Goal: Communication & Community: Share content

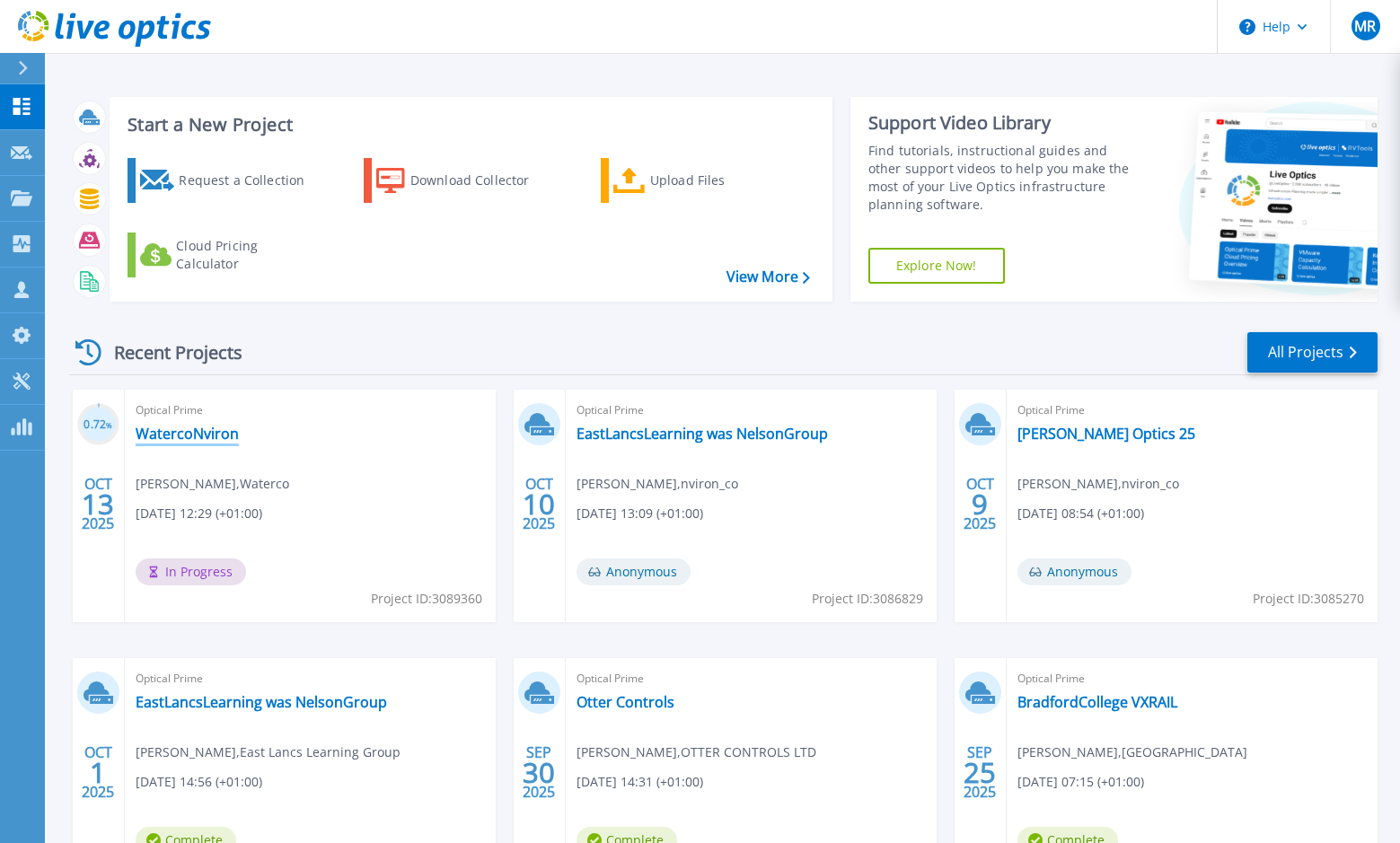
drag, startPoint x: 214, startPoint y: 430, endPoint x: 281, endPoint y: 410, distance: 69.9
click at [214, 430] on link "WatercoNviron" at bounding box center [187, 434] width 103 height 18
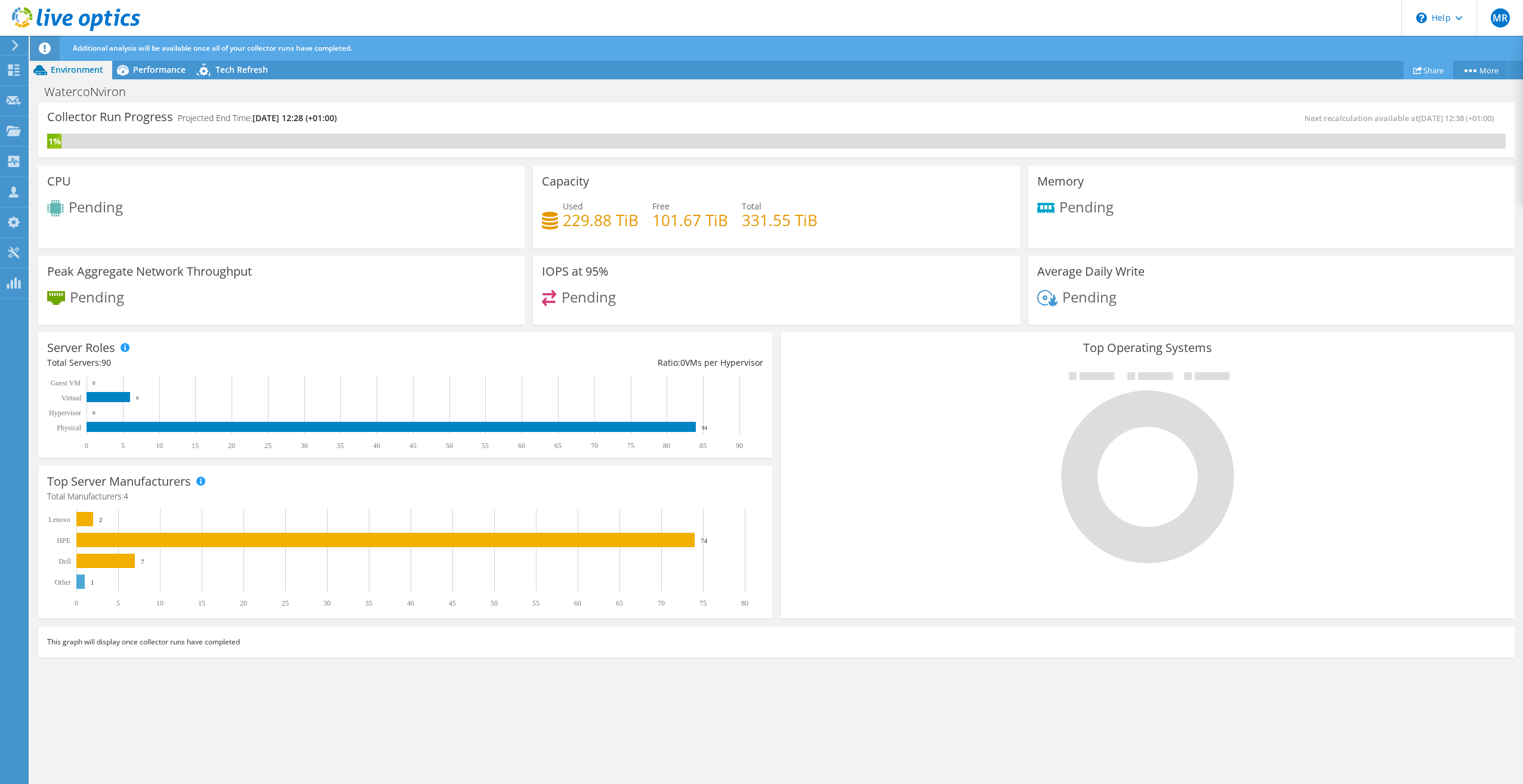
click at [939, 73] on icon at bounding box center [1417, 70] width 9 height 9
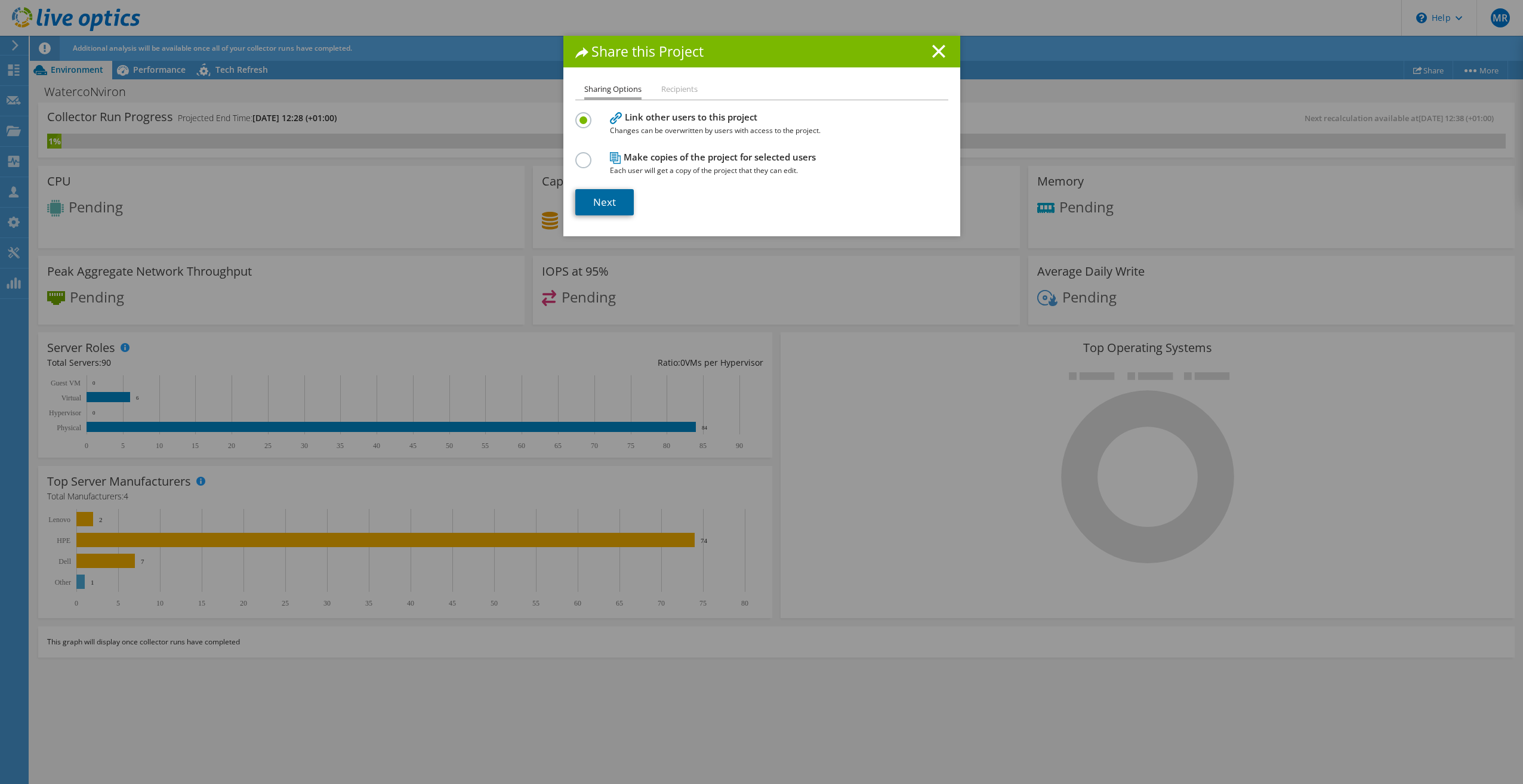
click at [596, 206] on link "Next" at bounding box center [604, 202] width 58 height 26
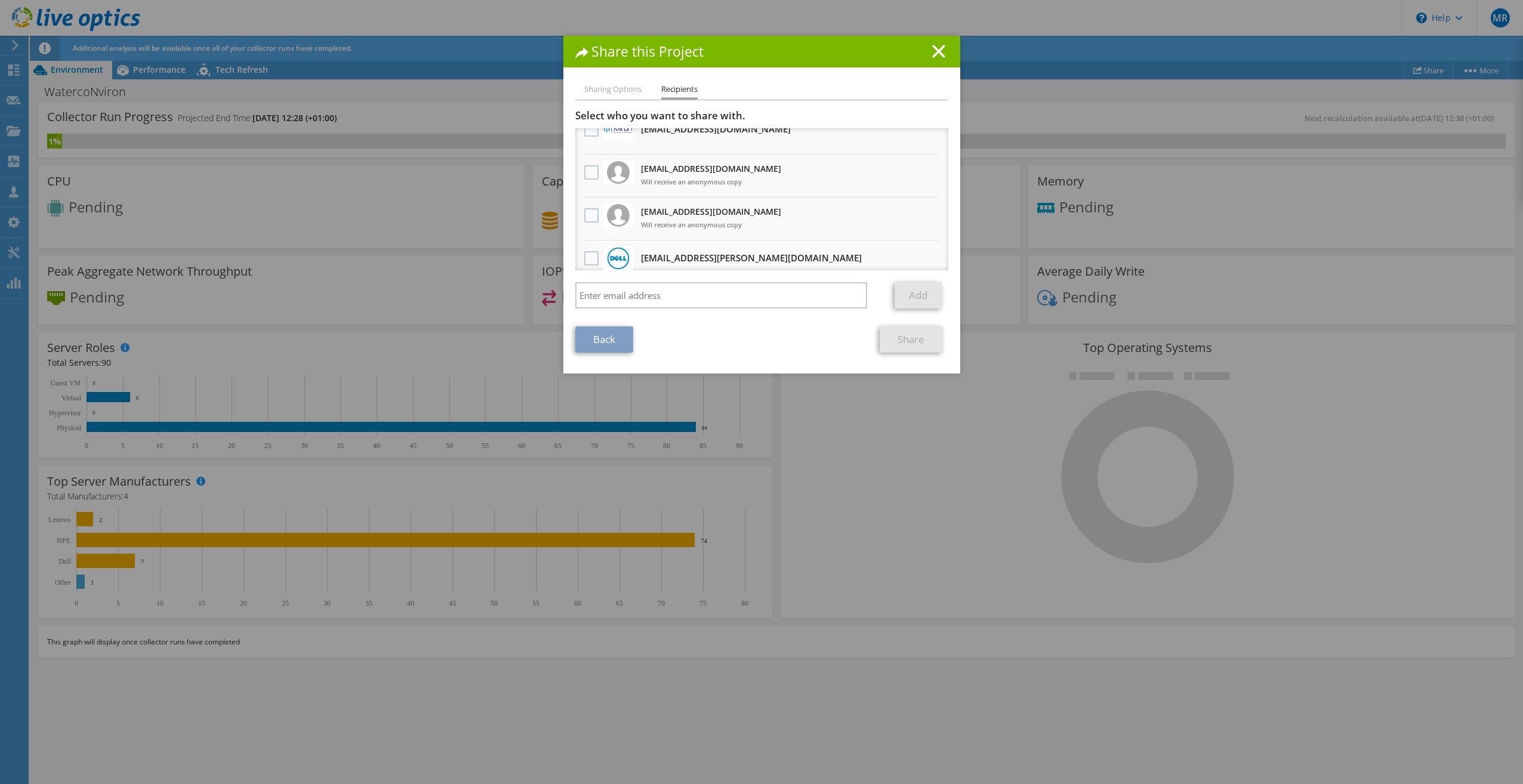
scroll to position [119, 0]
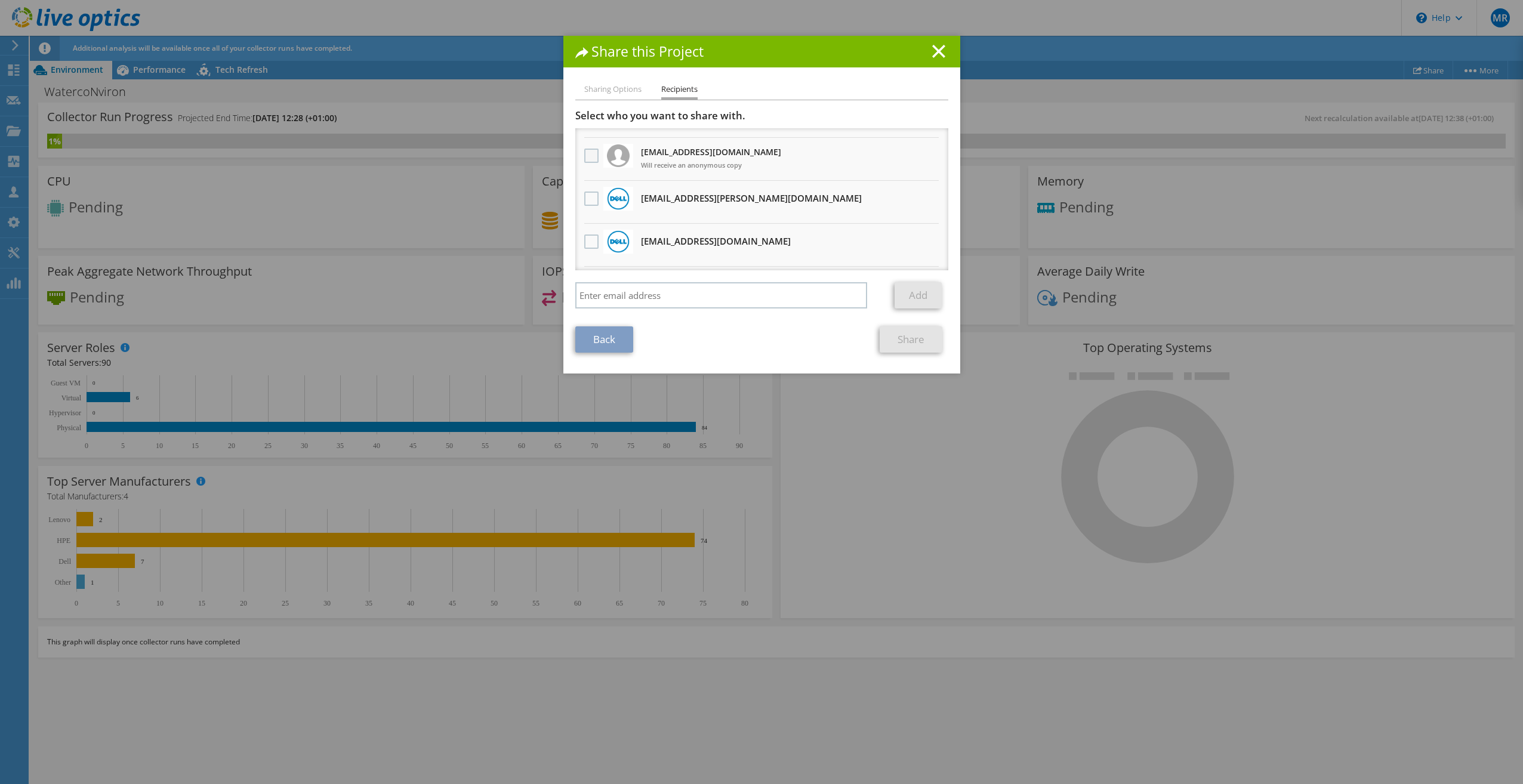
click at [590, 157] on label at bounding box center [593, 156] width 17 height 15
click at [0, 0] on input "checkbox" at bounding box center [0, 0] width 0 height 0
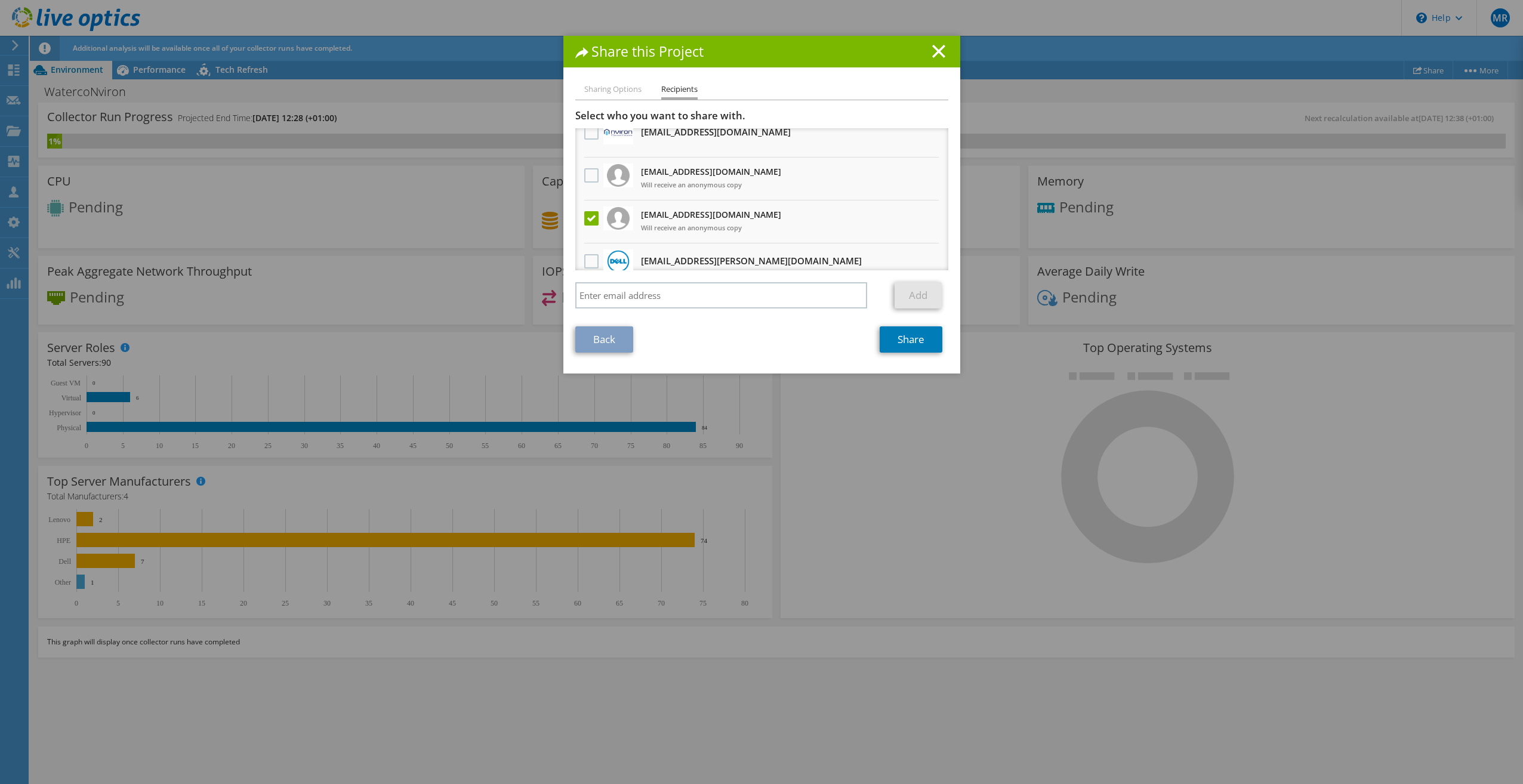
scroll to position [0, 0]
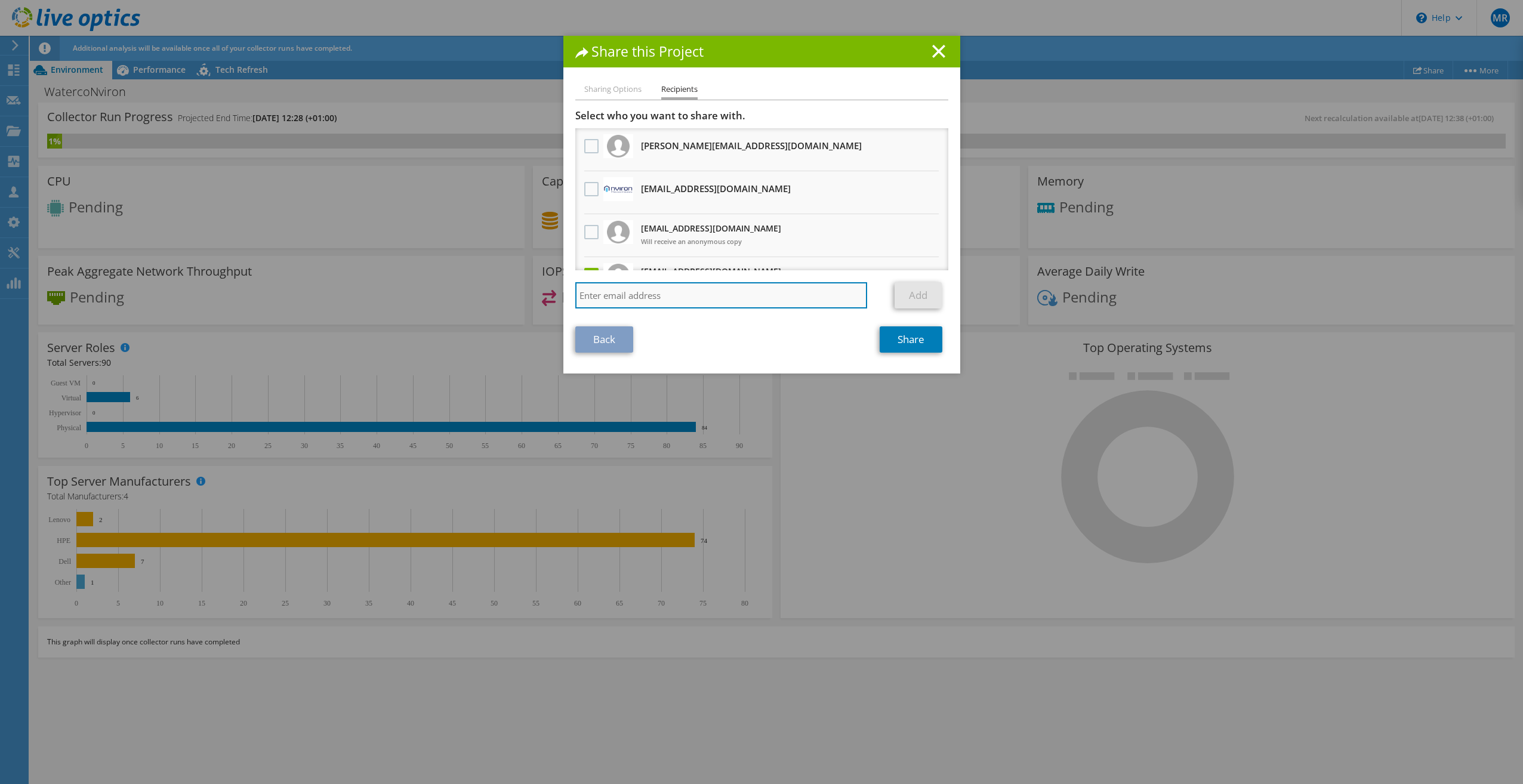
click at [796, 295] on input "search" at bounding box center [721, 295] width 292 height 26
type input "jlittlewood@nviron.co.uk"
click at [929, 296] on link "Add" at bounding box center [918, 295] width 47 height 26
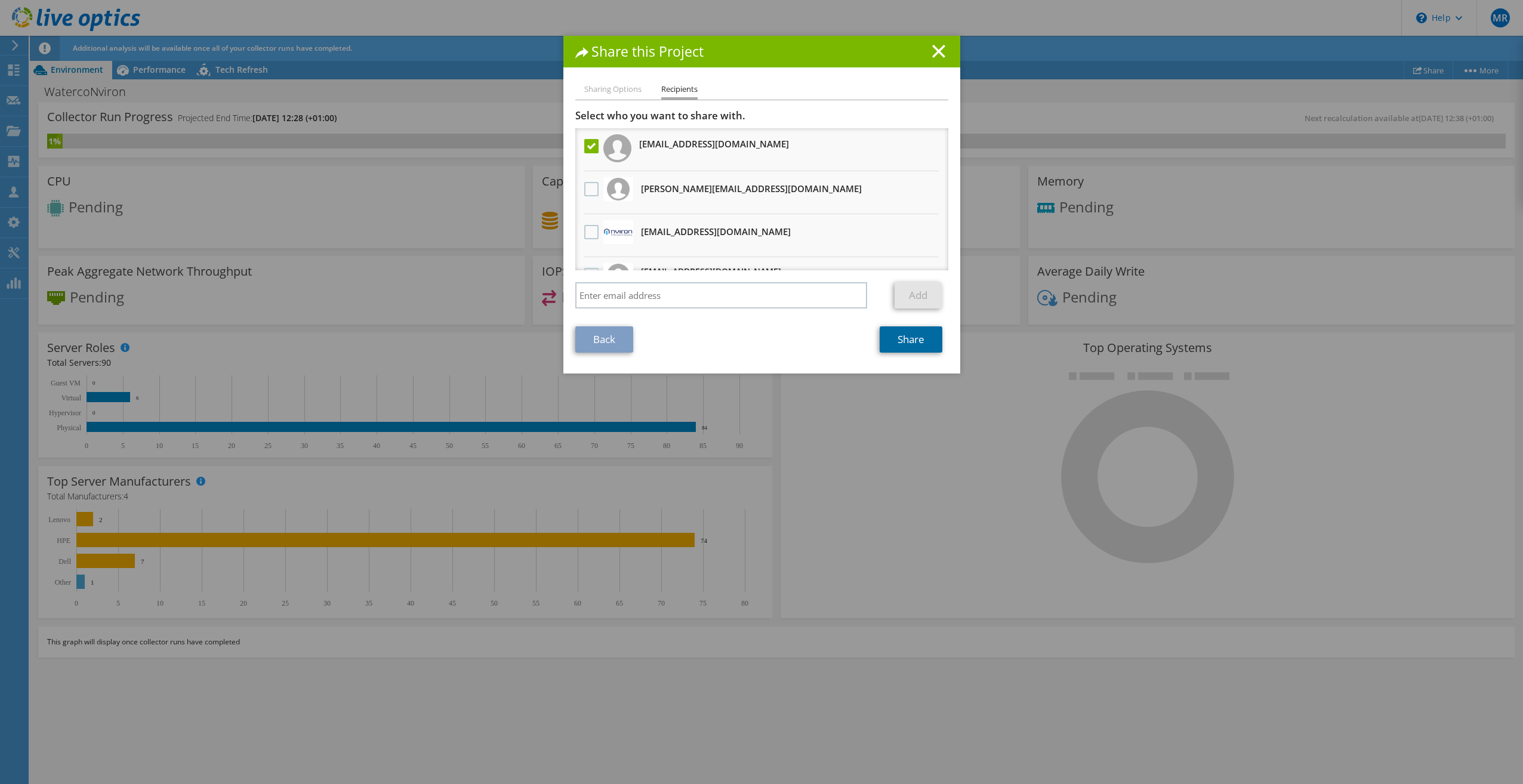
click at [920, 339] on link "Share" at bounding box center [911, 339] width 63 height 26
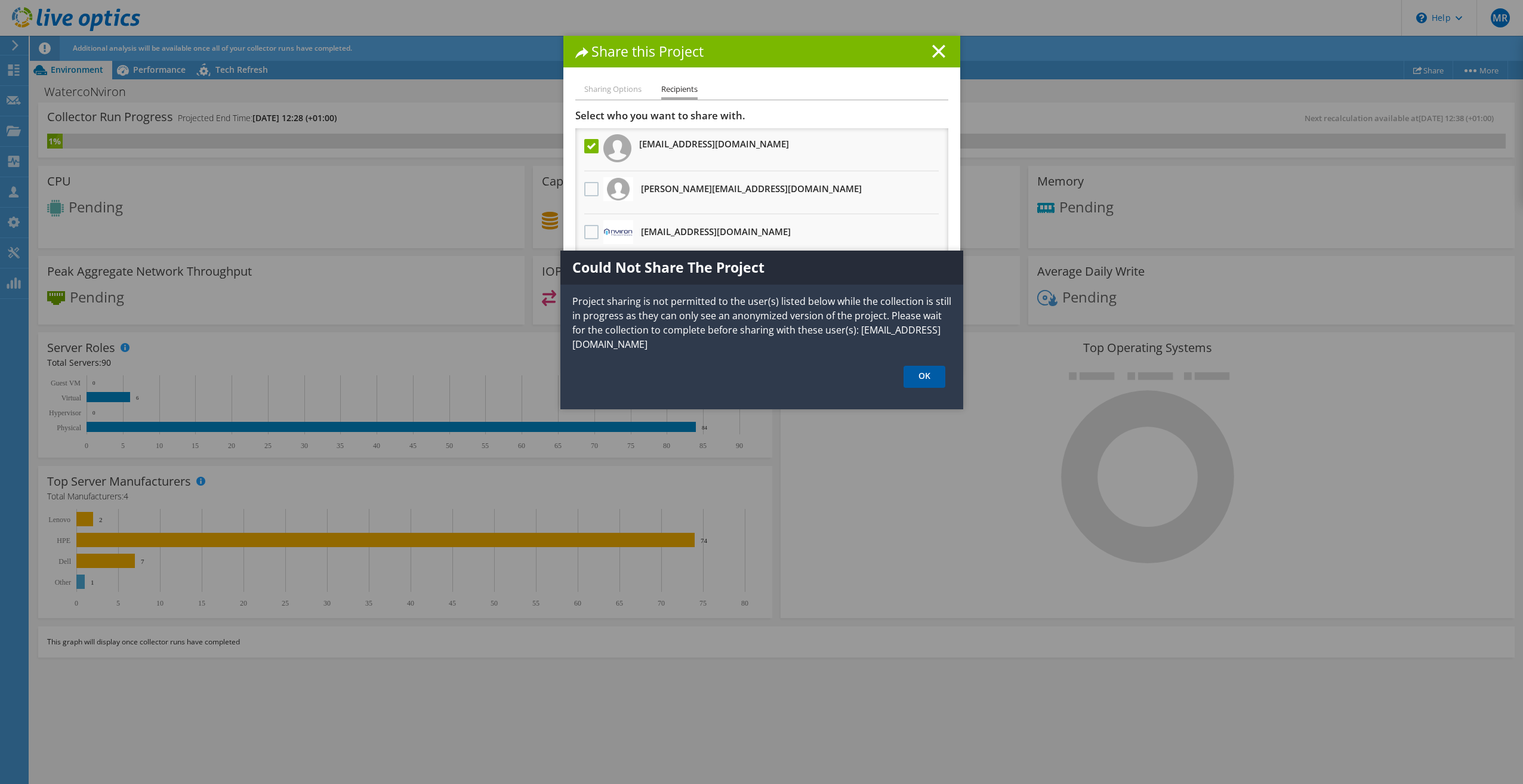
click at [925, 366] on link "OK" at bounding box center [924, 377] width 42 height 22
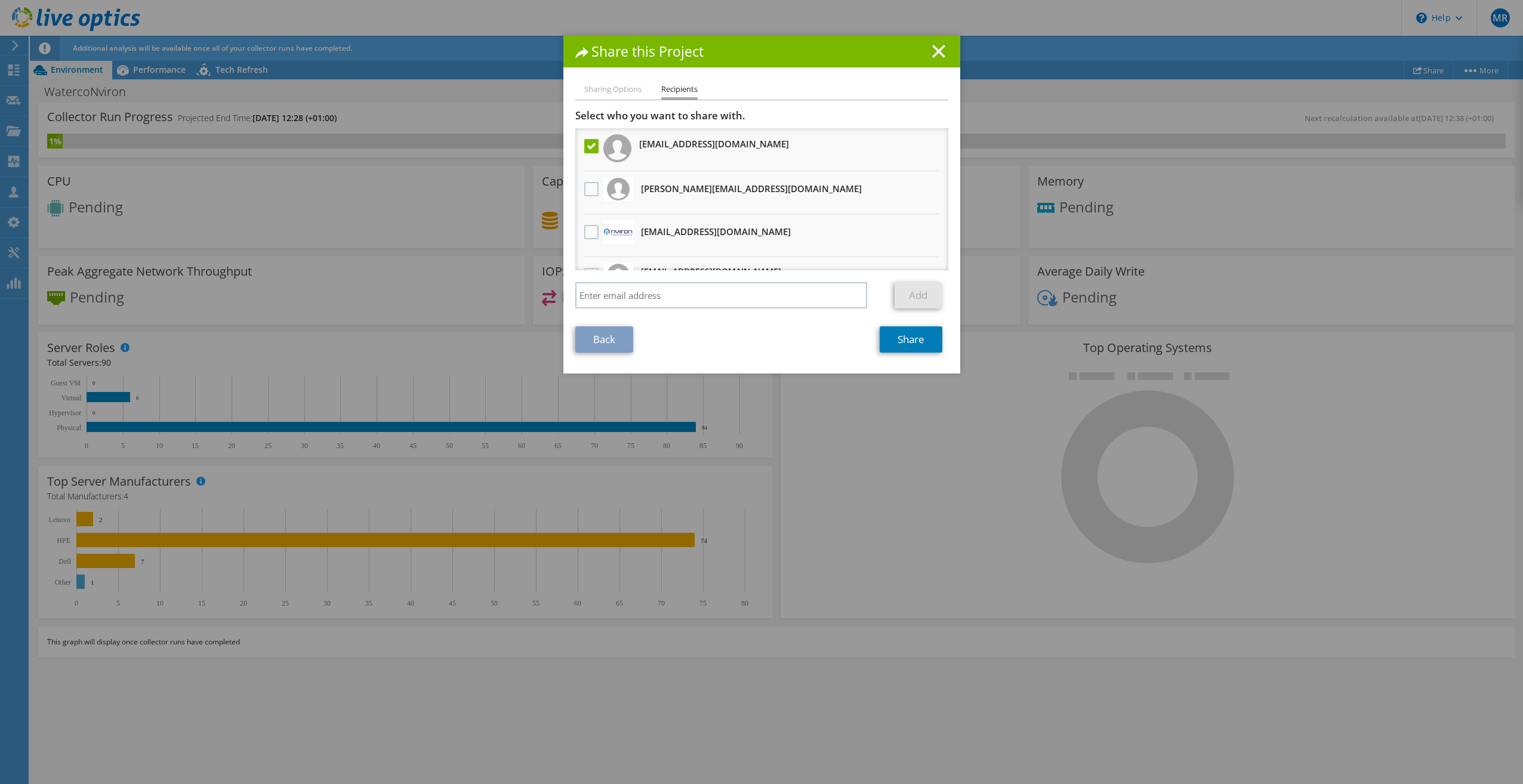
click at [933, 53] on line at bounding box center [939, 52] width 12 height 12
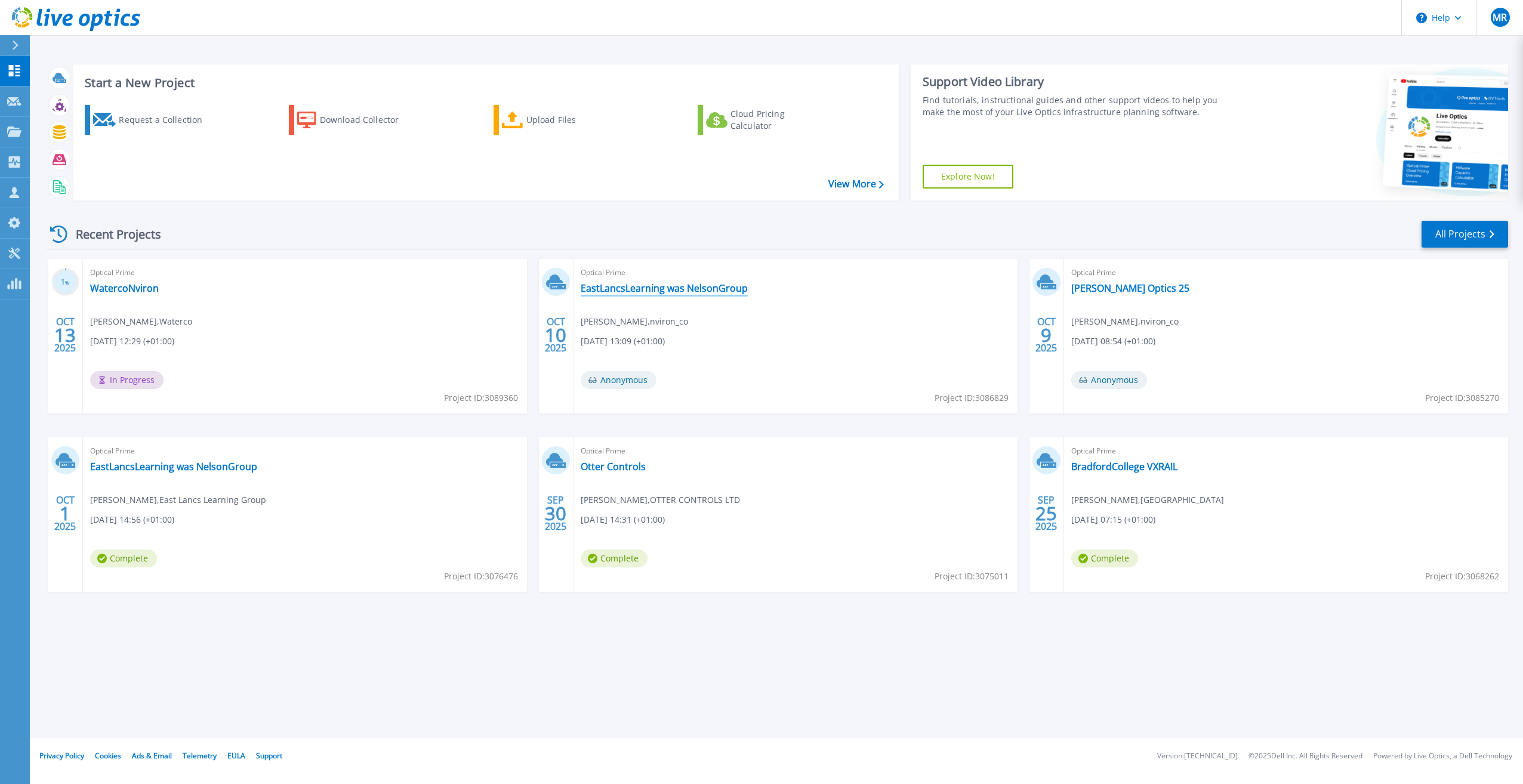
drag, startPoint x: 724, startPoint y: 290, endPoint x: 687, endPoint y: 276, distance: 39.6
click at [724, 290] on link "EastLancsLearning was NelsonGroup" at bounding box center [664, 288] width 167 height 12
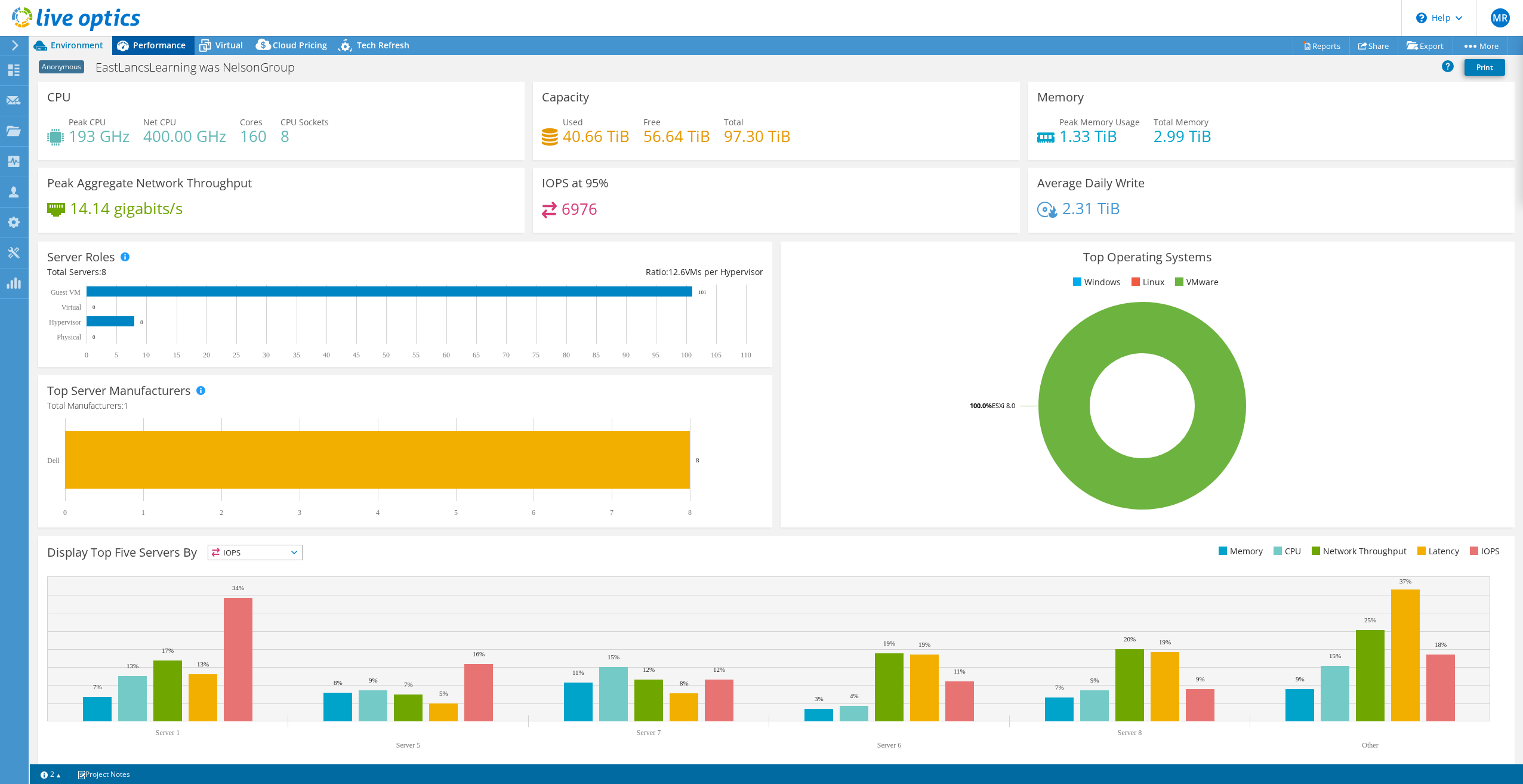
click at [139, 40] on span "Performance" at bounding box center [159, 45] width 52 height 12
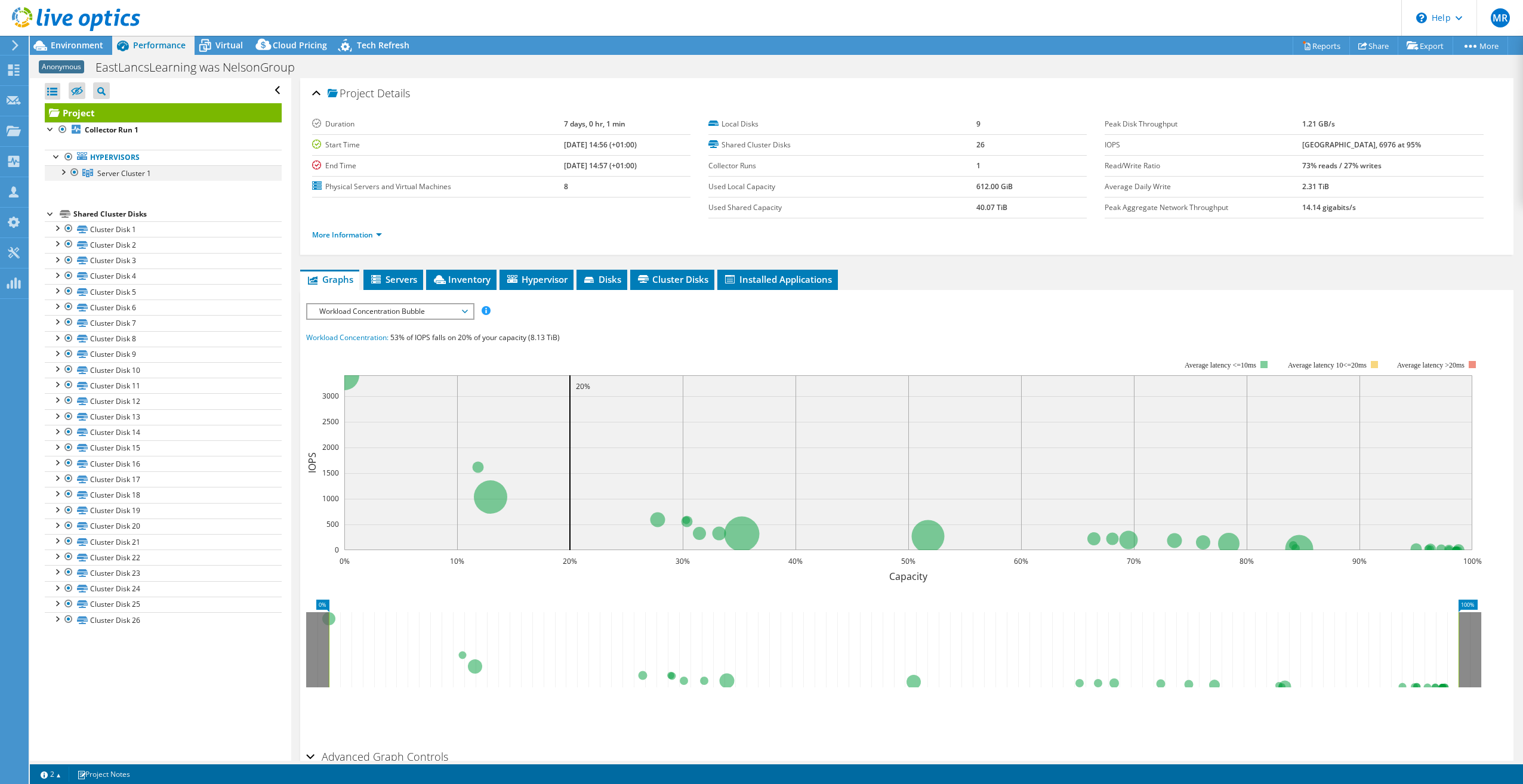
click at [63, 173] on div at bounding box center [63, 171] width 12 height 12
